Goal: Task Accomplishment & Management: Use online tool/utility

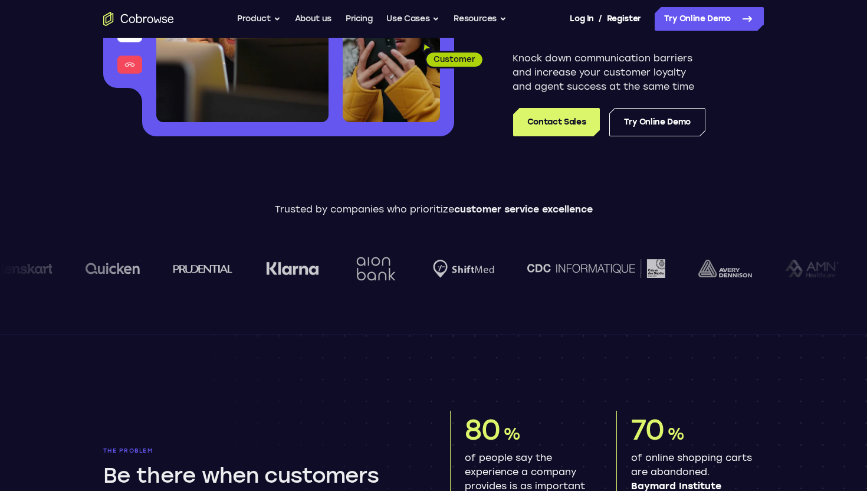
scroll to position [265, 0]
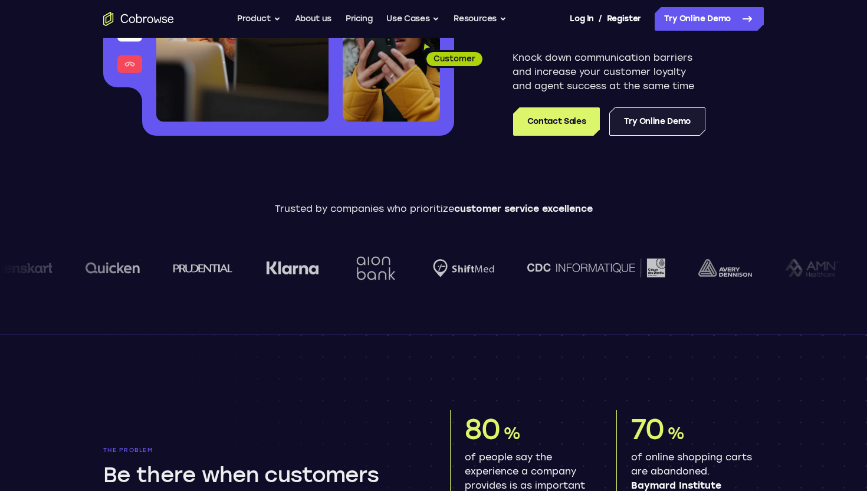
click at [666, 108] on link "Try Online Demo" at bounding box center [657, 121] width 96 height 28
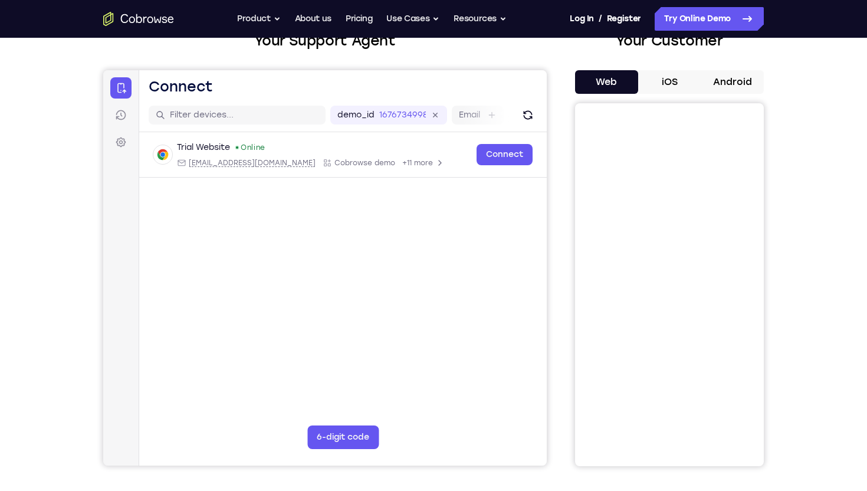
scroll to position [109, 0]
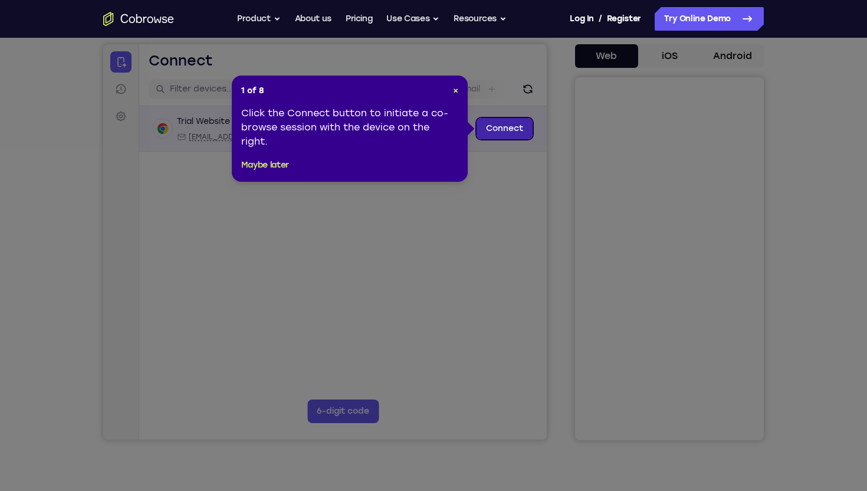
click at [512, 127] on link "Connect" at bounding box center [504, 128] width 56 height 21
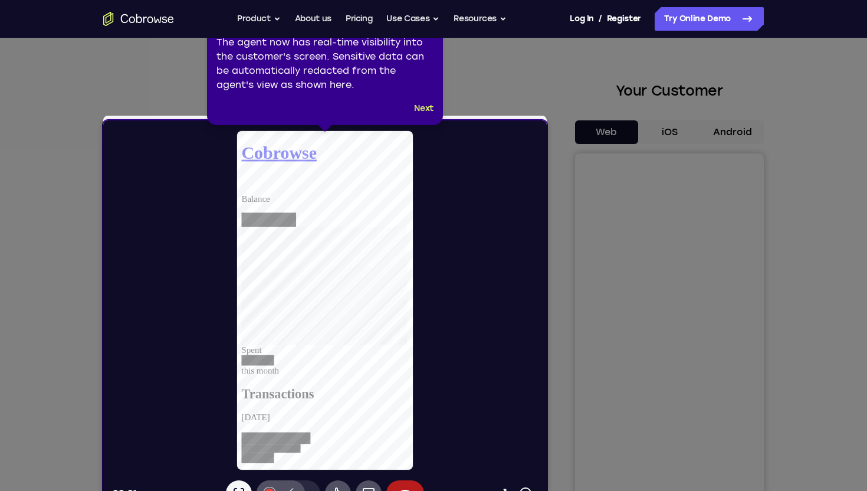
scroll to position [0, 0]
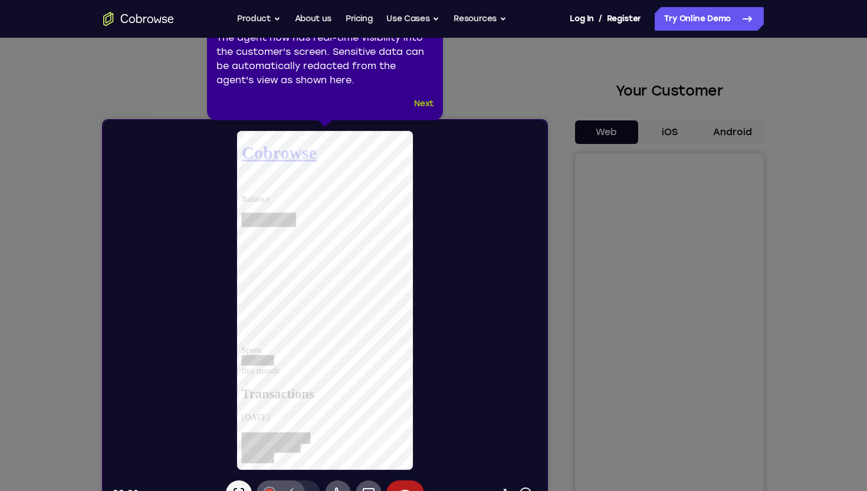
click at [422, 106] on button "Next" at bounding box center [423, 104] width 19 height 14
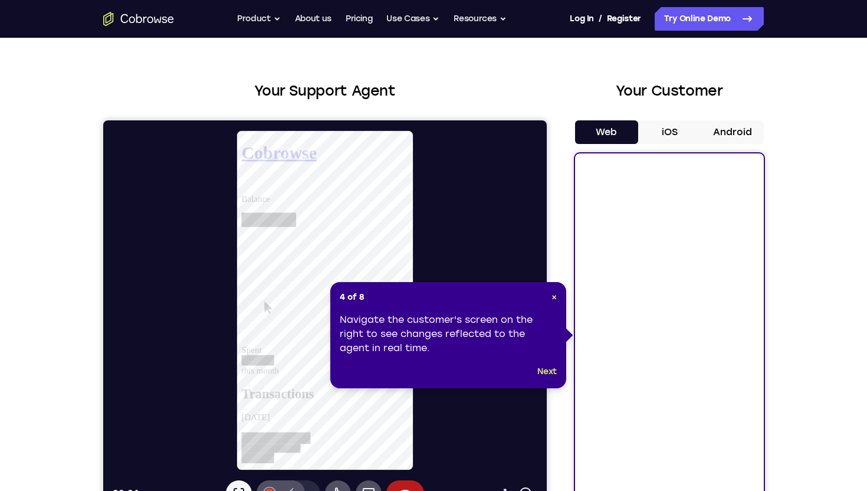
scroll to position [74, 0]
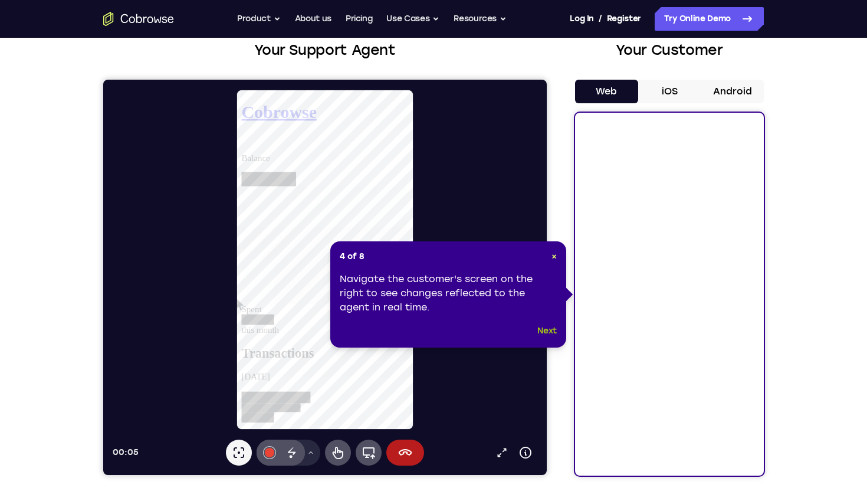
click at [554, 335] on button "Next" at bounding box center [546, 331] width 19 height 14
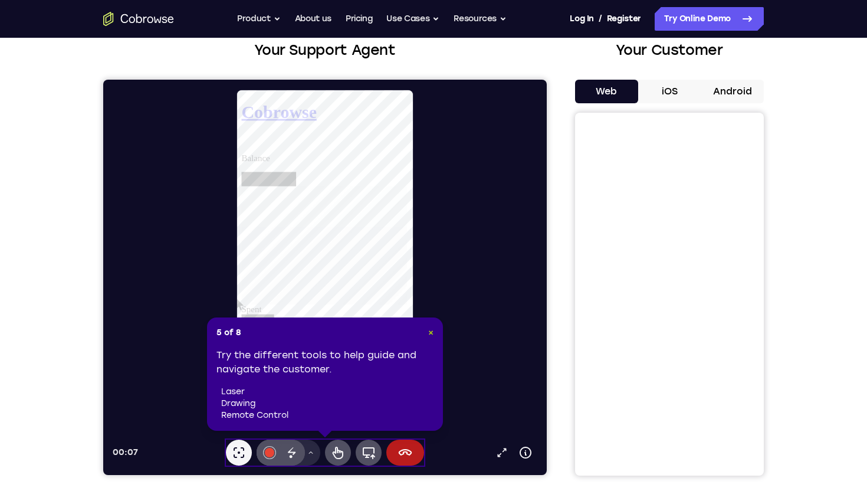
click at [433, 334] on span "×" at bounding box center [430, 332] width 5 height 10
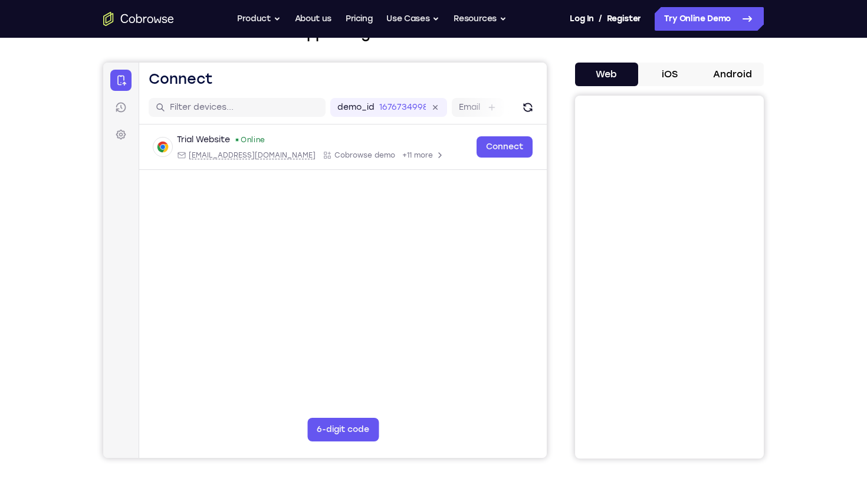
scroll to position [83, 0]
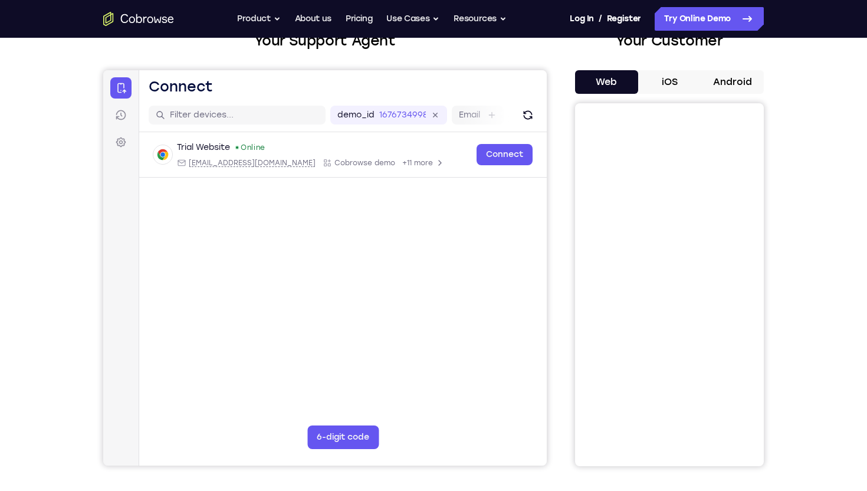
click at [325, 316] on main "demo_id 1676734998 1676734998 Email User ID Device ID Device name 6-digit code …" at bounding box center [342, 295] width 407 height 395
click at [531, 117] on icon "Refresh" at bounding box center [527, 115] width 9 height 9
click at [526, 113] on icon "Refresh" at bounding box center [528, 115] width 12 height 12
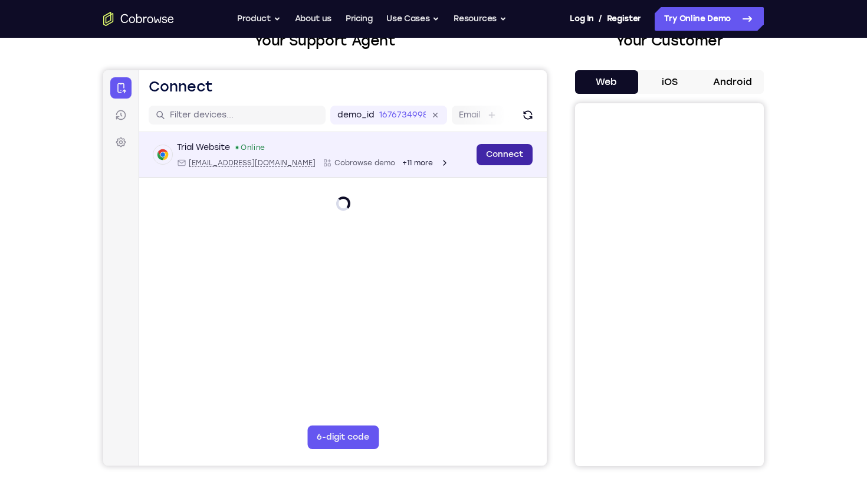
click at [495, 153] on link "Connect" at bounding box center [504, 154] width 56 height 21
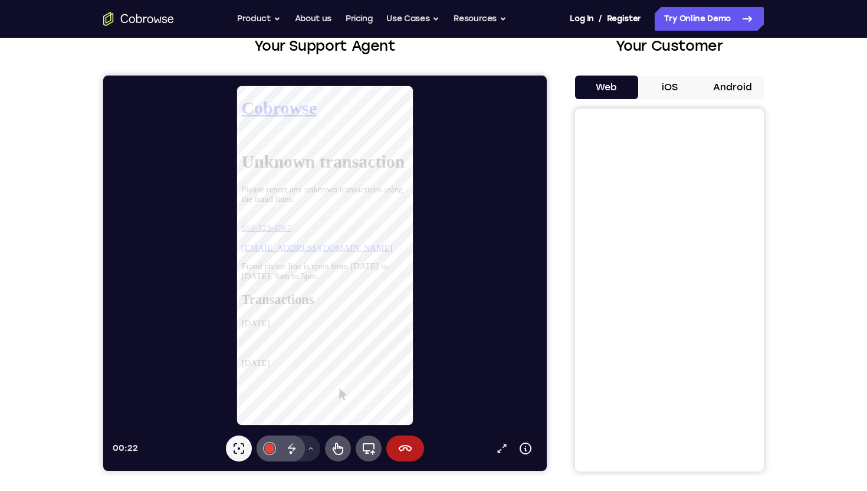
scroll to position [80, 0]
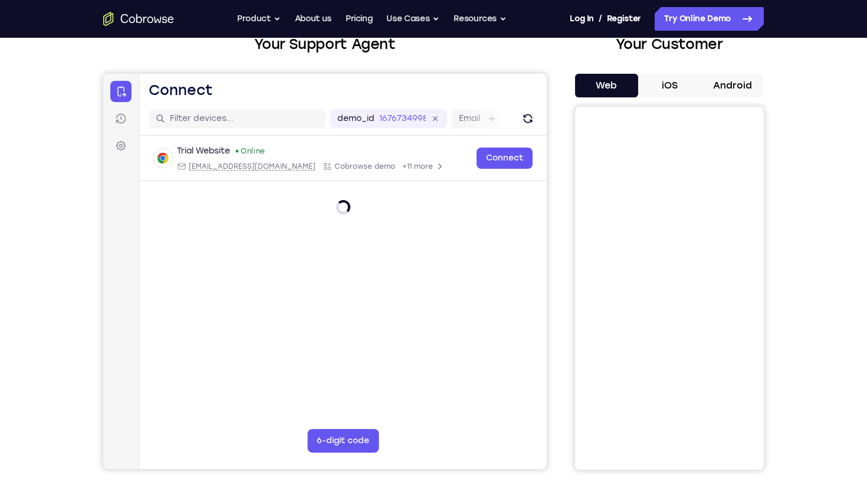
click at [677, 86] on button "iOS" at bounding box center [669, 86] width 63 height 24
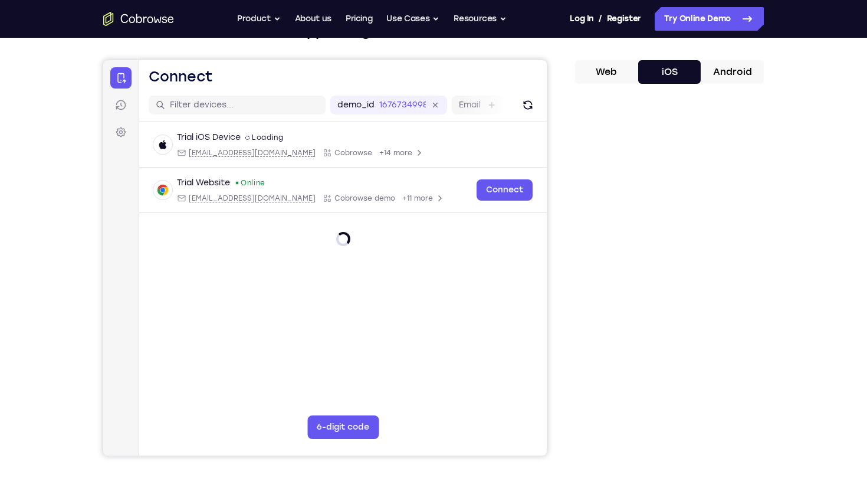
scroll to position [98, 0]
